Goal: Navigation & Orientation: Find specific page/section

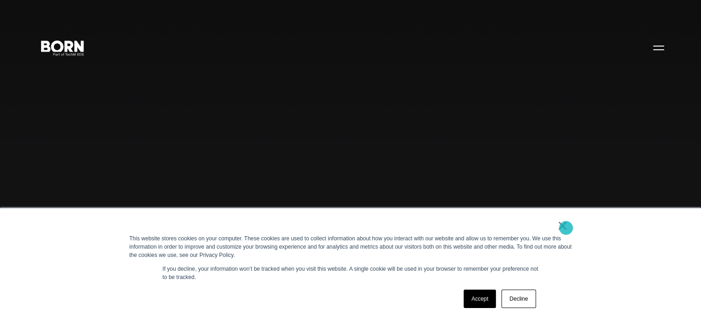
click at [566, 228] on link "×" at bounding box center [562, 226] width 11 height 8
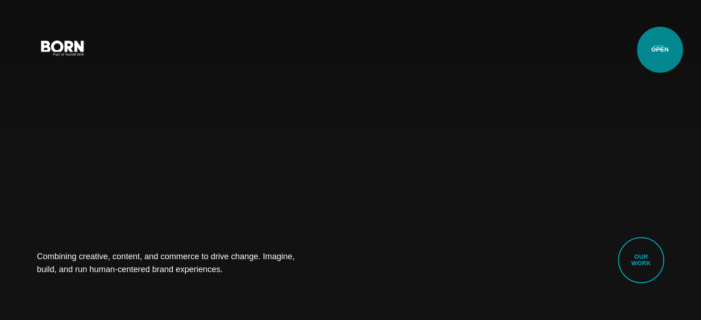
click at [660, 50] on button "Primary Menu" at bounding box center [659, 47] width 22 height 19
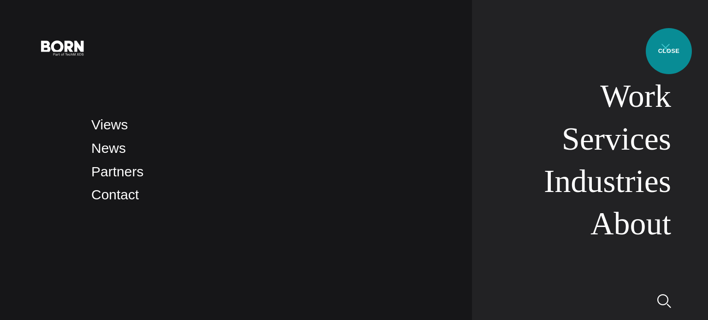
click at [669, 51] on button "Primary Menu" at bounding box center [666, 47] width 22 height 19
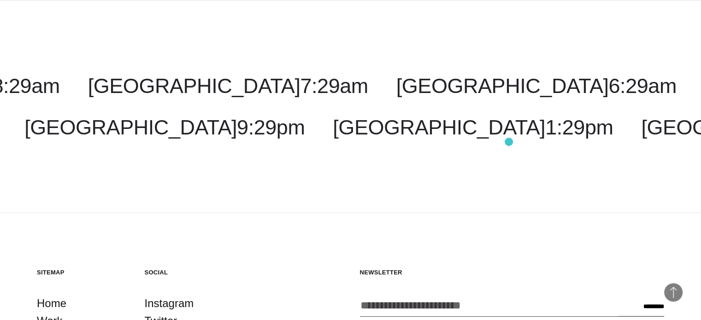
scroll to position [2351, 0]
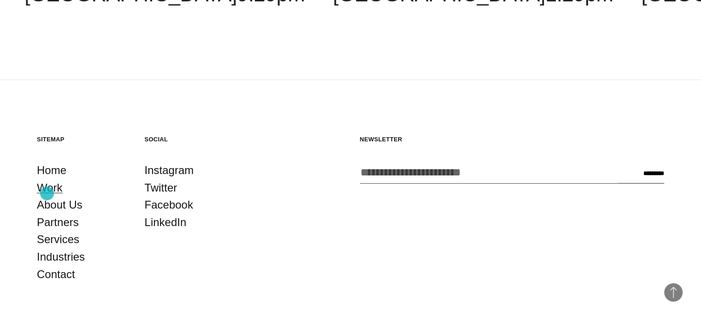
click at [47, 194] on link "Work" at bounding box center [50, 188] width 26 height 18
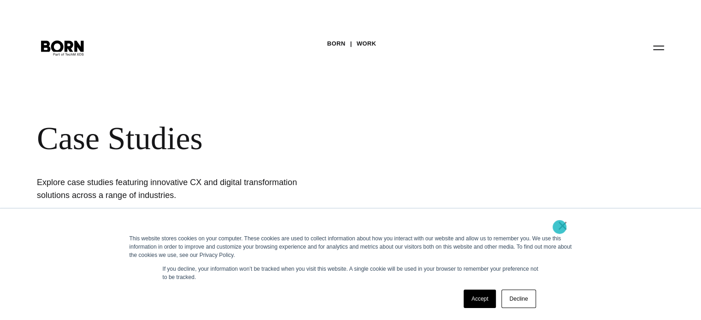
click at [560, 227] on link "×" at bounding box center [562, 226] width 11 height 8
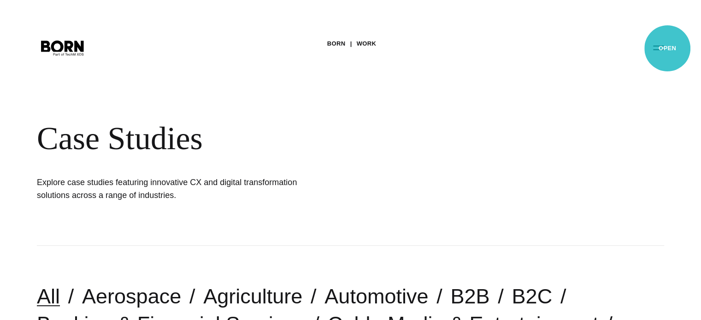
click at [668, 48] on button "Primary Menu" at bounding box center [659, 47] width 22 height 19
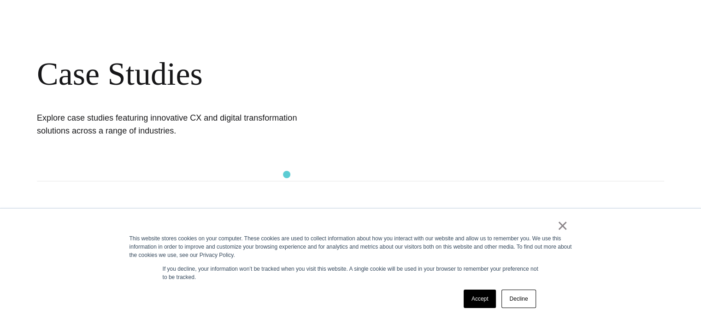
scroll to position [92, 0]
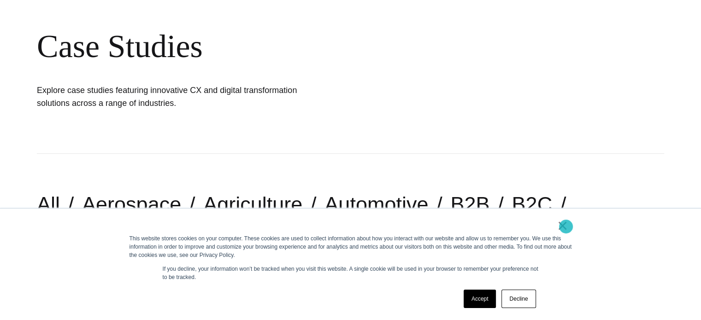
click at [566, 227] on link "×" at bounding box center [562, 226] width 11 height 8
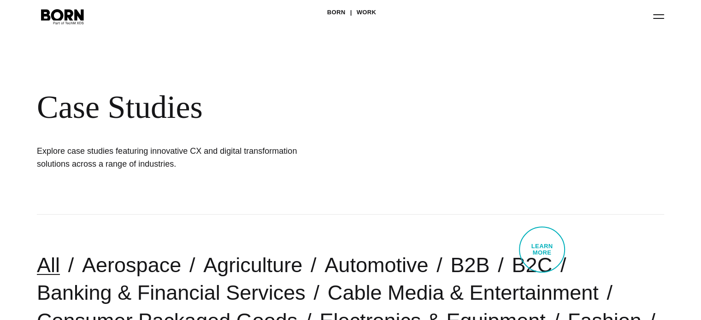
scroll to position [0, 0]
